Goal: Go to known website: Go to known website

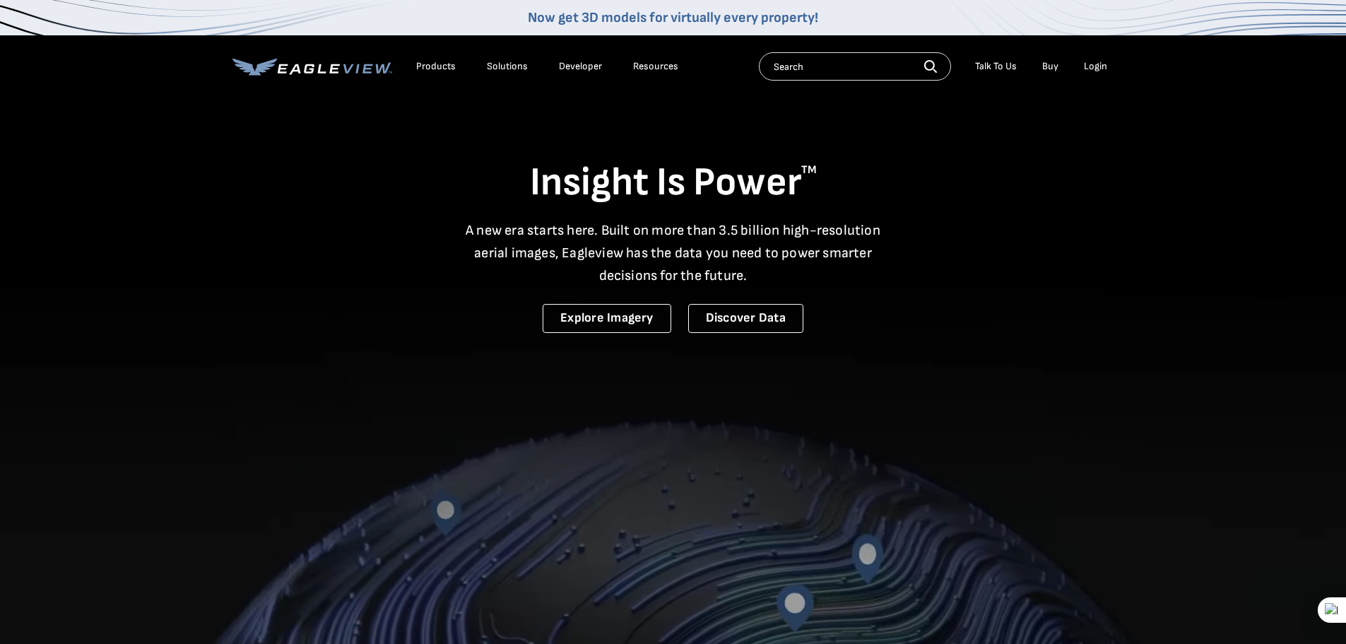
click at [1093, 63] on div "Login" at bounding box center [1095, 66] width 23 height 13
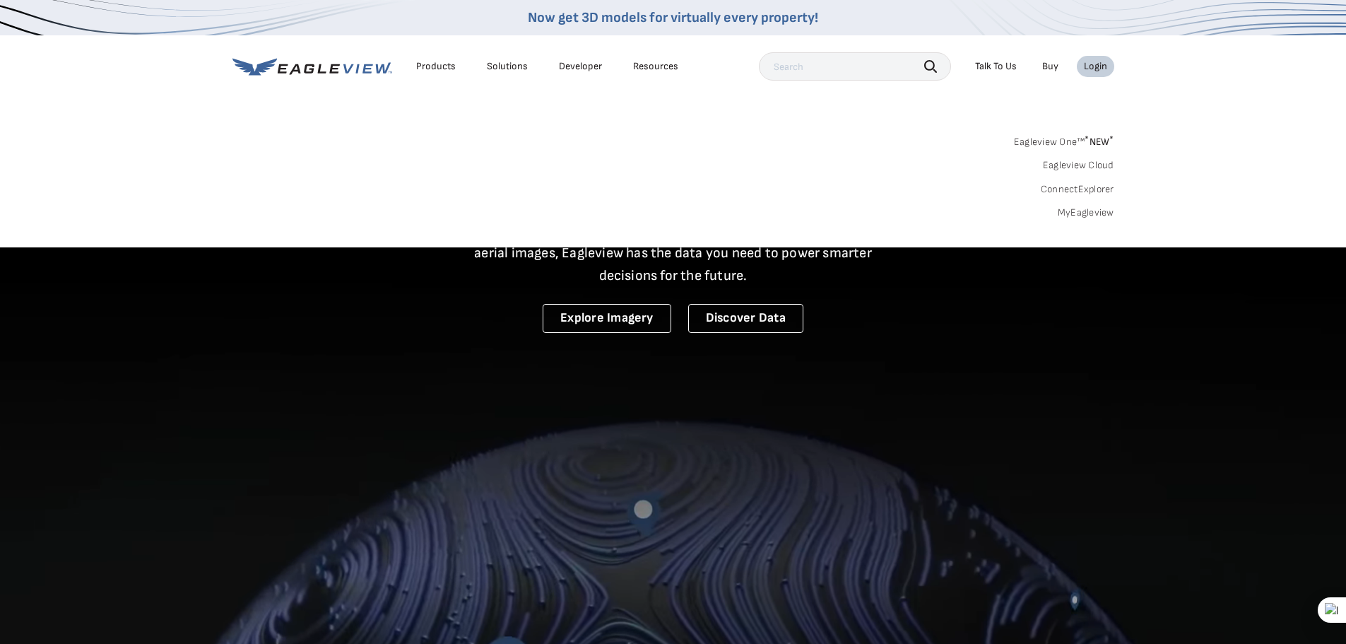
click at [1088, 218] on link "MyEagleview" at bounding box center [1086, 212] width 57 height 13
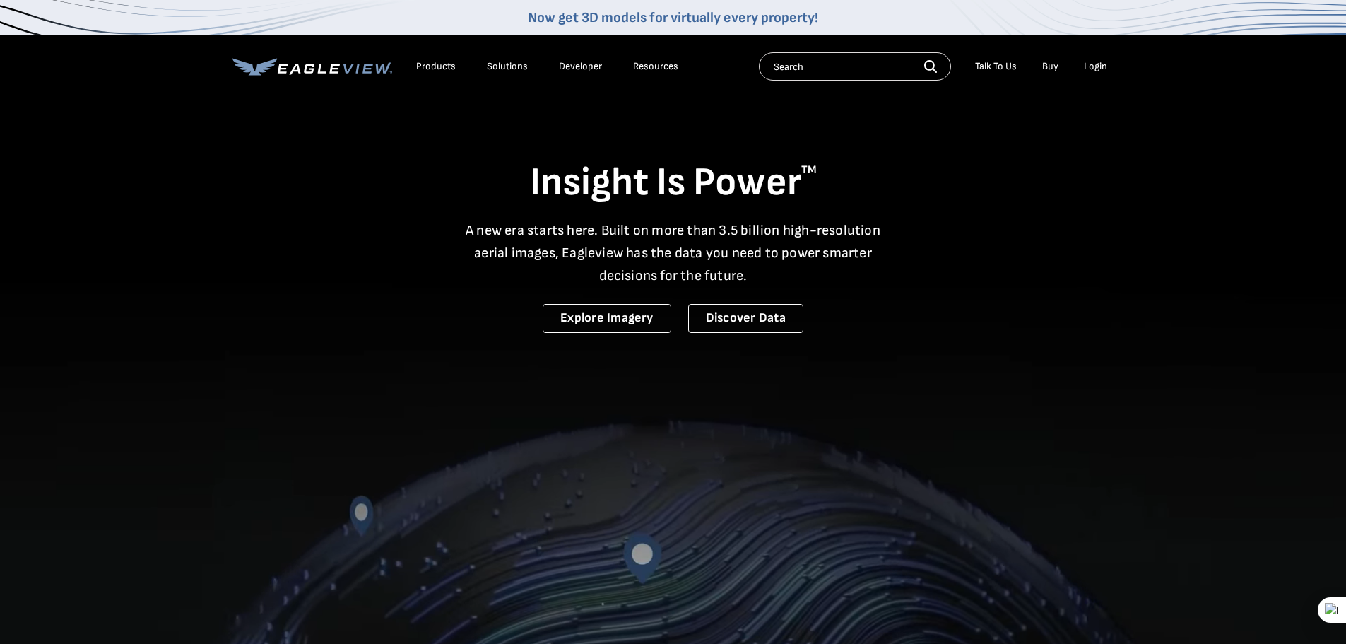
click at [1098, 64] on div "Login" at bounding box center [1095, 66] width 23 height 13
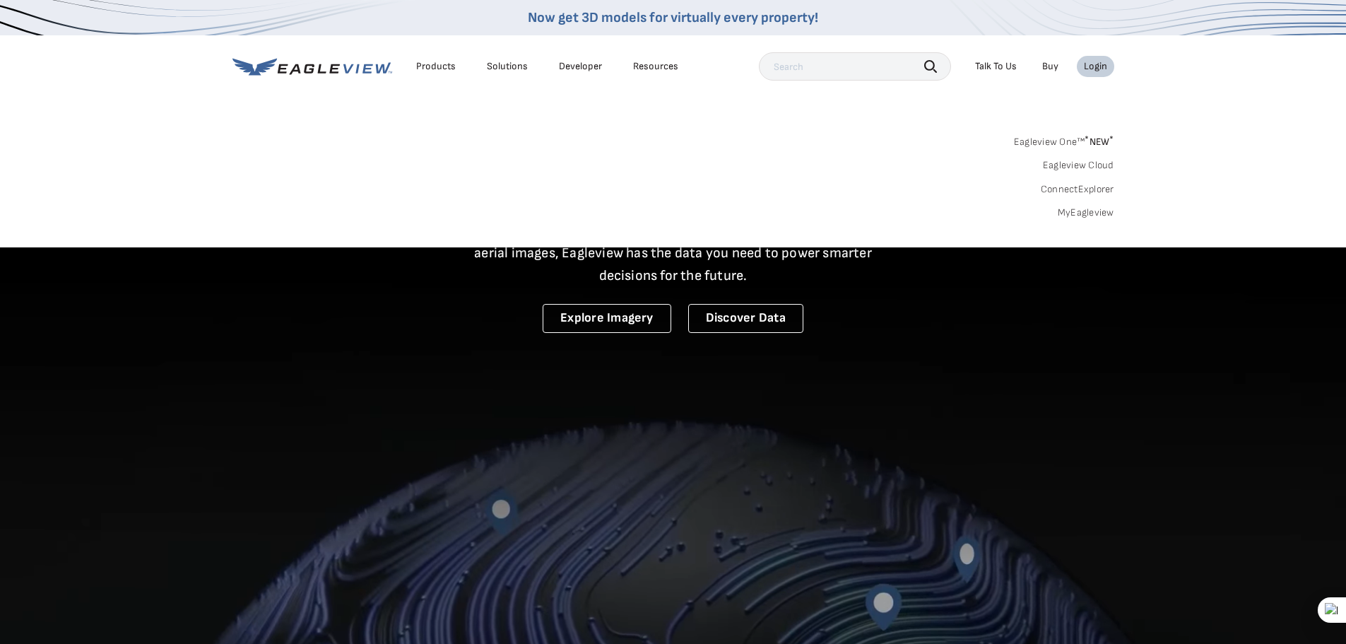
click at [1081, 188] on link "ConnectExplorer" at bounding box center [1078, 189] width 74 height 13
